Goal: Obtain resource: Download file/media

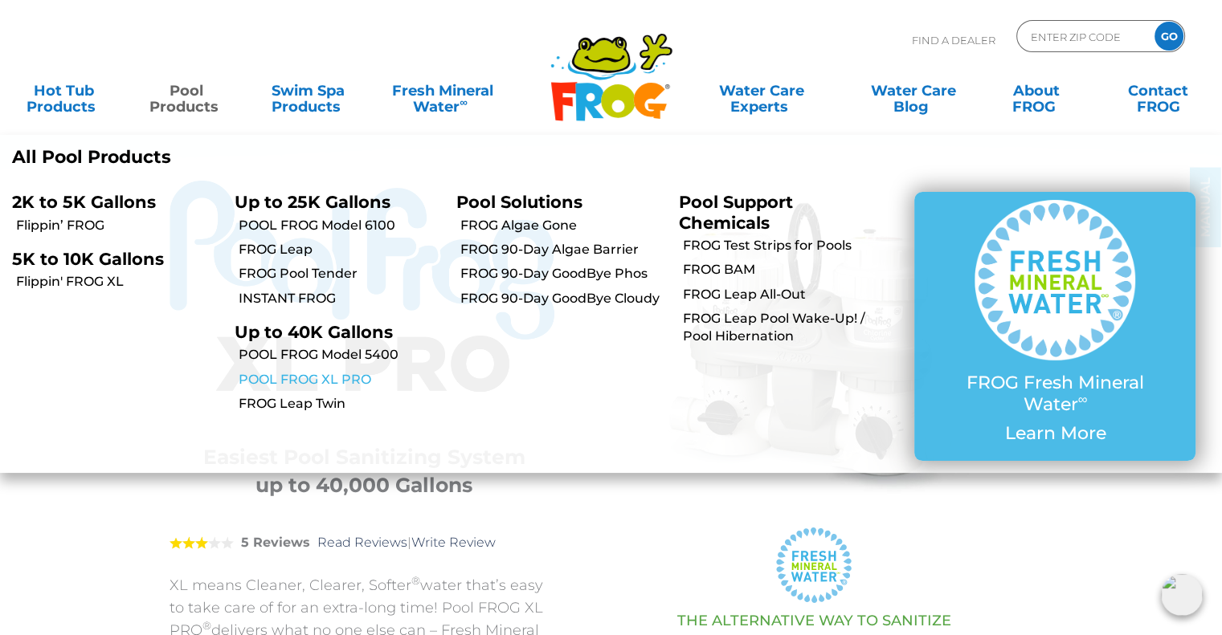
click at [264, 380] on link "POOL FROG XL PRO" at bounding box center [342, 380] width 206 height 18
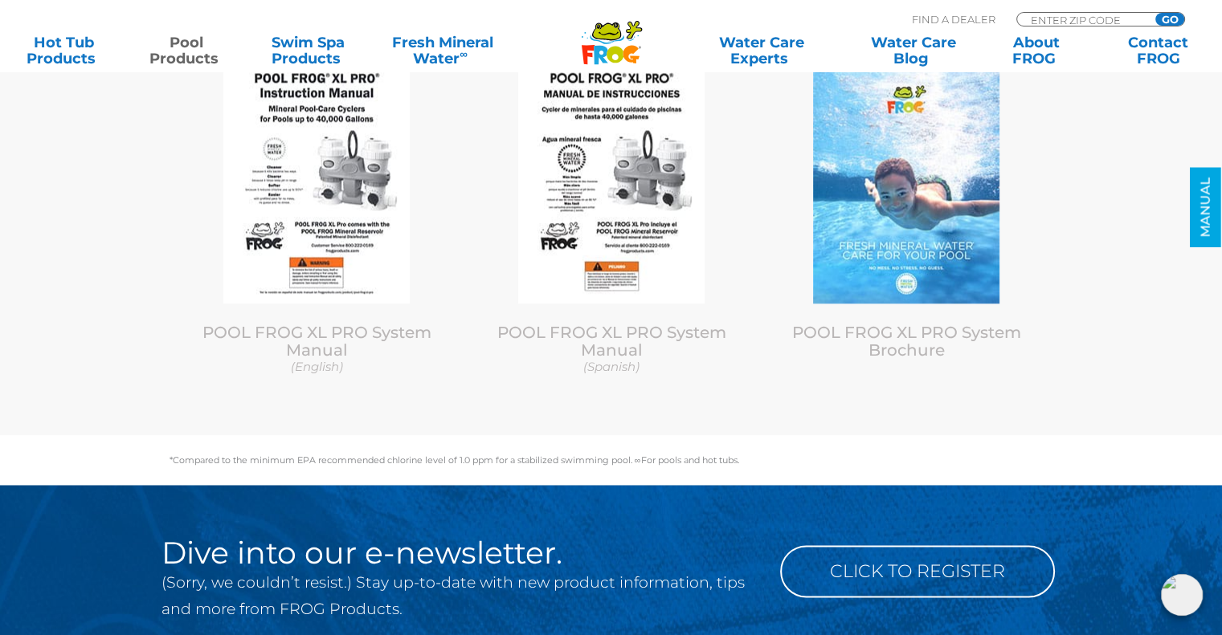
scroll to position [7710, 0]
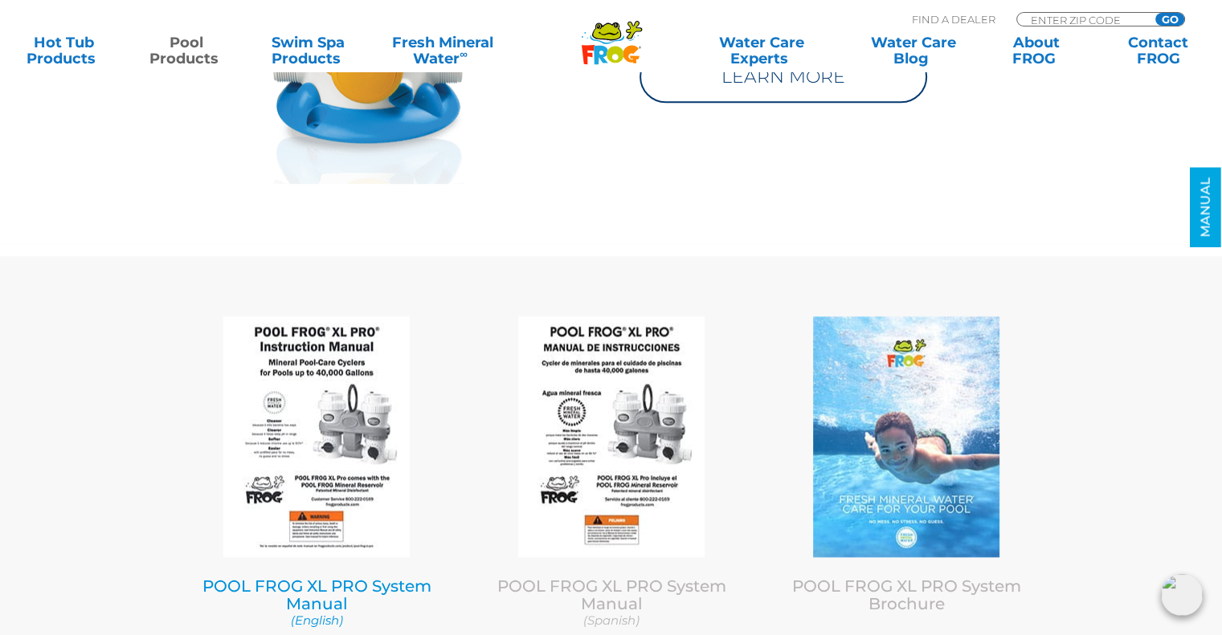
click at [278, 577] on link "POOL FROG XL PRO System Manual (English)" at bounding box center [317, 603] width 271 height 52
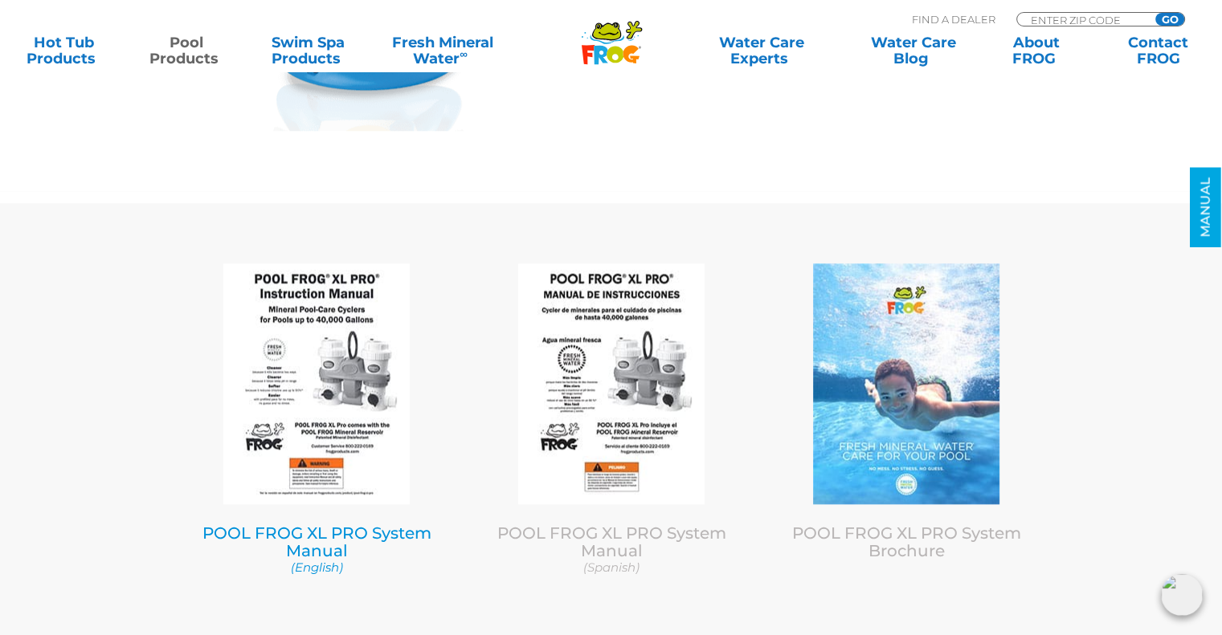
scroll to position [7871, 0]
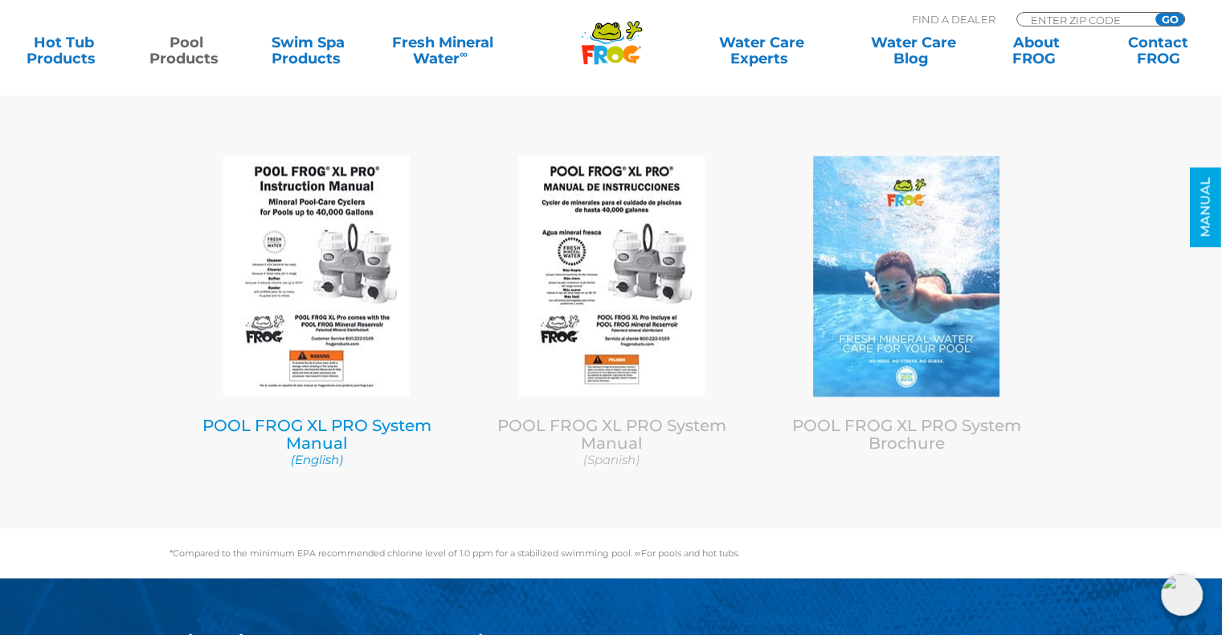
click at [315, 275] on img at bounding box center [316, 276] width 186 height 241
